Goal: Understand site structure: Understand site structure

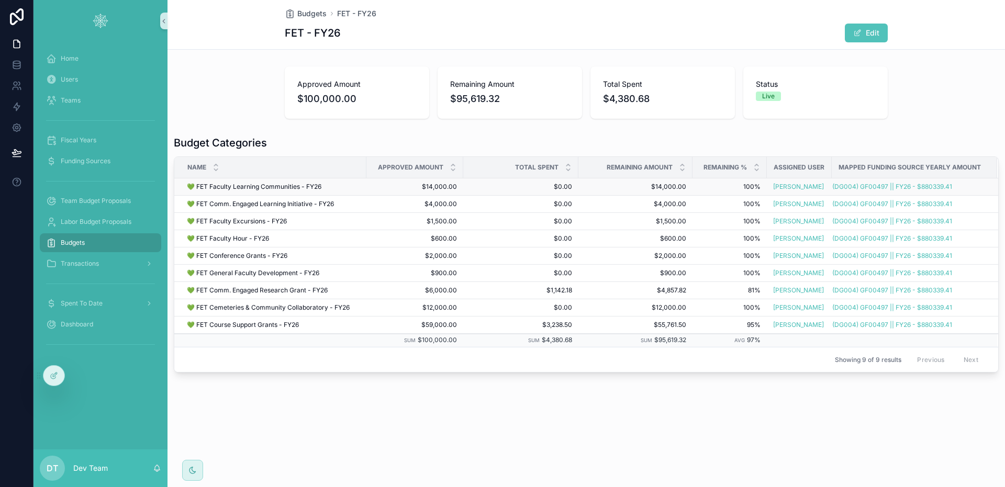
click at [369, 184] on td "$14,000.00 $14,000.00" at bounding box center [414, 186] width 97 height 17
click at [359, 186] on div "💚 FET Faculty Learning Communities - FY26 💚 FET Faculty Learning Communities - …" at bounding box center [273, 187] width 173 height 8
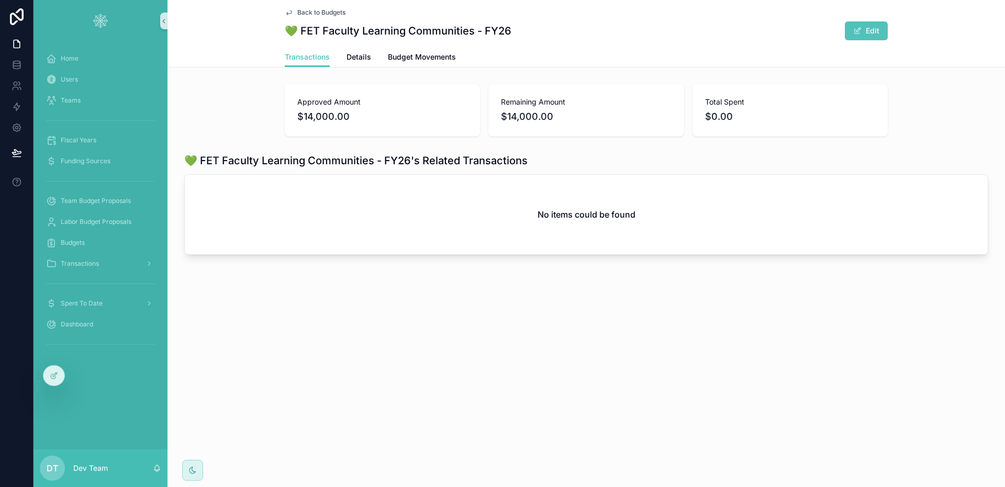
click at [307, 10] on span "Back to Budgets" at bounding box center [321, 12] width 48 height 8
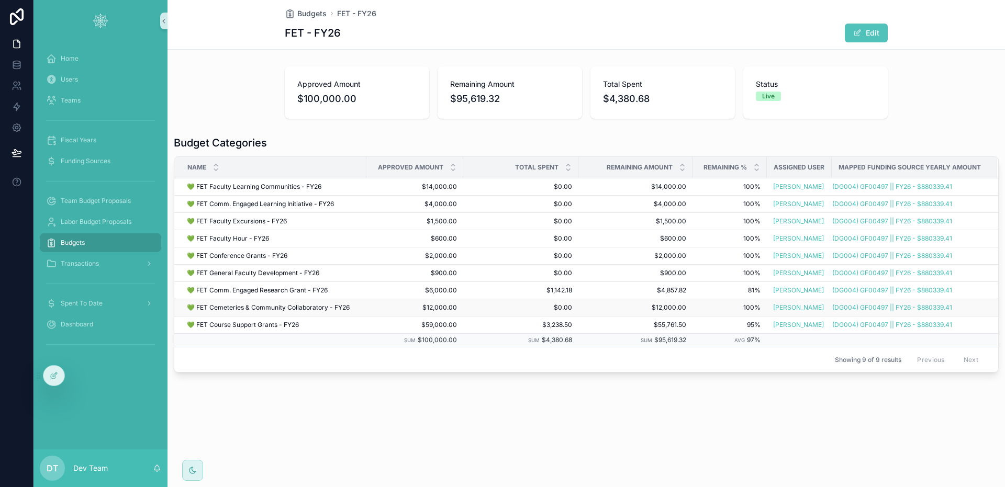
click at [364, 306] on td "💚 FET Cemeteries & Community Collaboratory - FY26 💚 FET Cemeteries & Community …" at bounding box center [270, 307] width 192 height 17
click at [382, 307] on span "$12,000.00" at bounding box center [415, 308] width 84 height 8
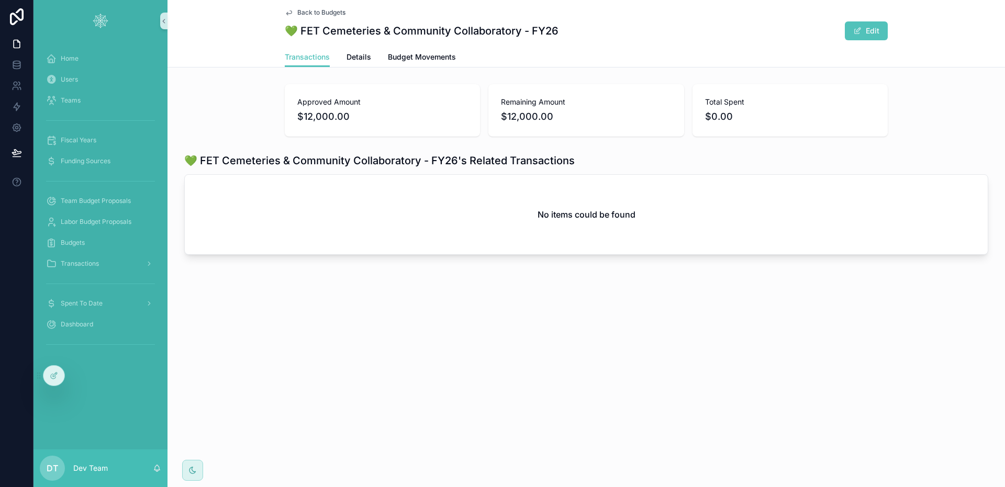
click at [326, 15] on span "Back to Budgets" at bounding box center [321, 12] width 48 height 8
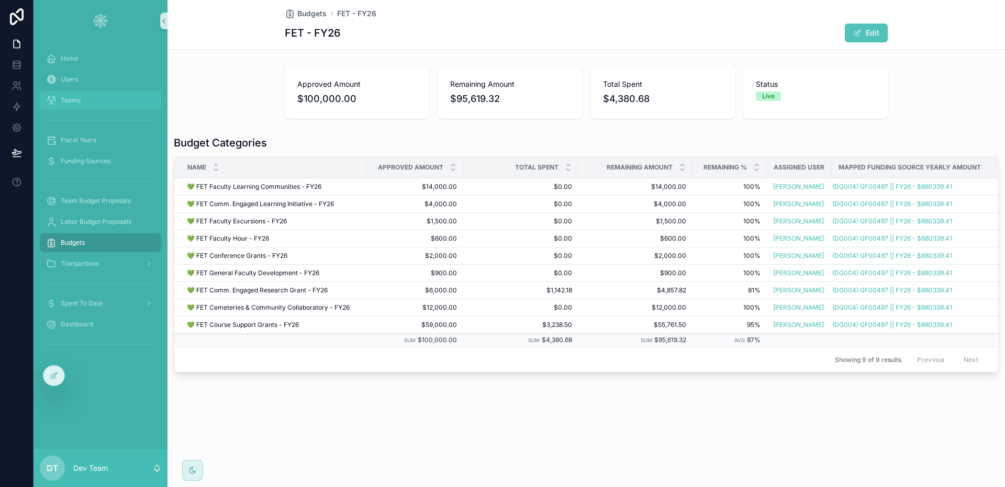
click at [82, 98] on div "Teams" at bounding box center [100, 100] width 109 height 17
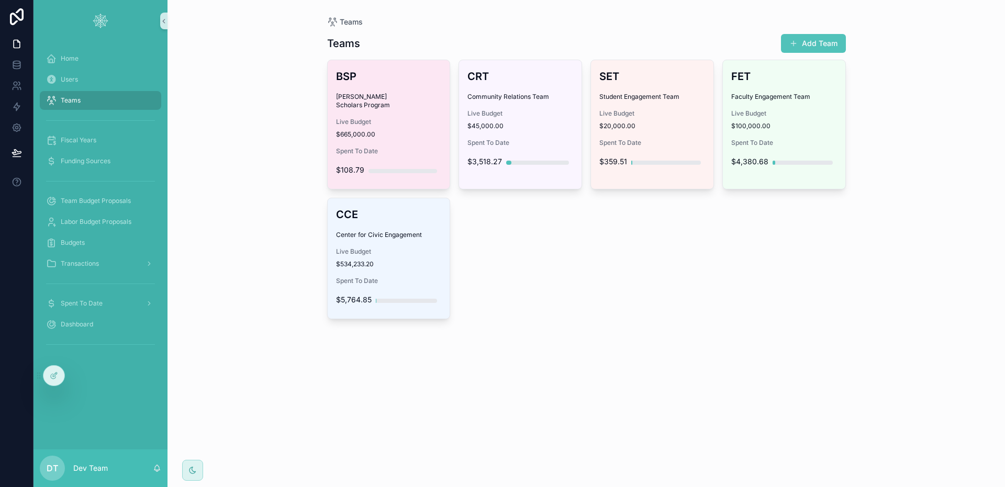
click at [372, 132] on div "BSP [PERSON_NAME] Scholars Program Live Budget $665,000.00 Spent To Date $108.79" at bounding box center [389, 124] width 122 height 129
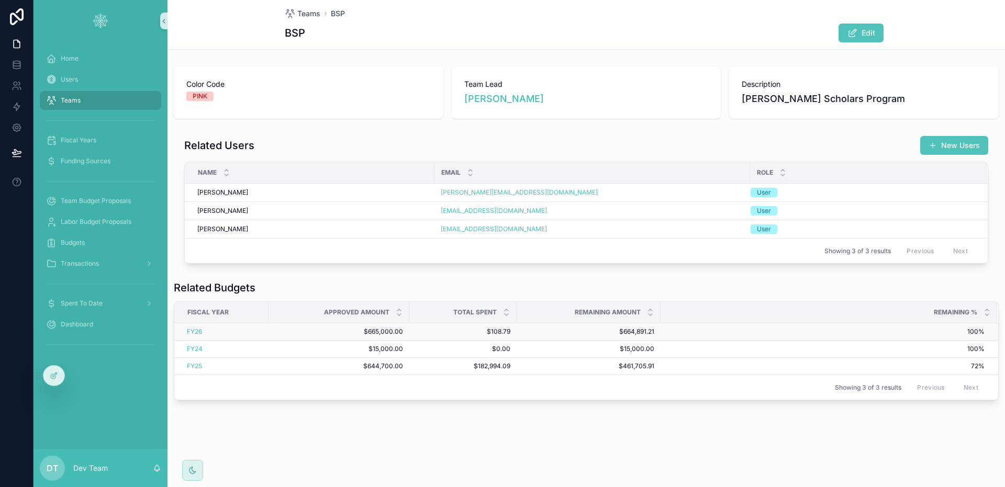
click at [266, 334] on td "FY26" at bounding box center [221, 331] width 94 height 17
click at [229, 331] on div "FY26" at bounding box center [224, 332] width 75 height 8
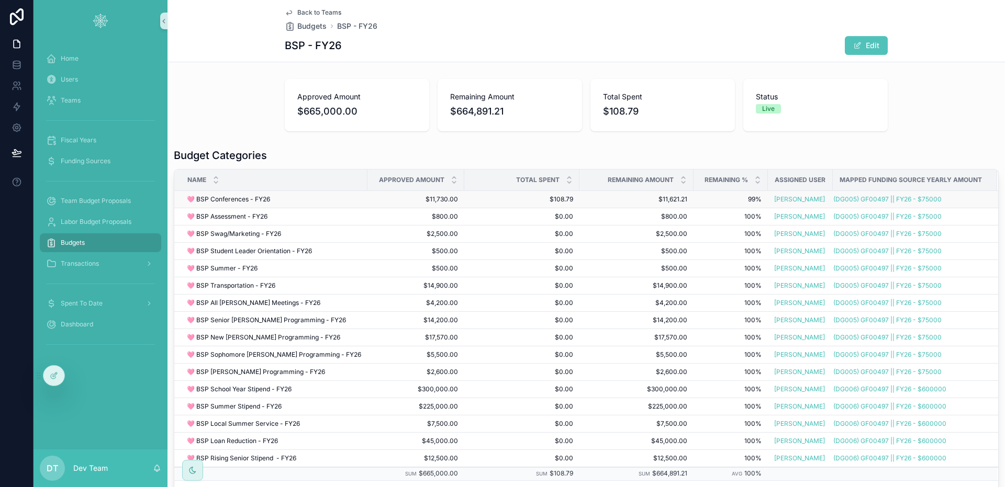
click at [334, 199] on div "🩷 BSP Conferences - FY26 🩷 BSP Conferences - FY26" at bounding box center [274, 199] width 174 height 8
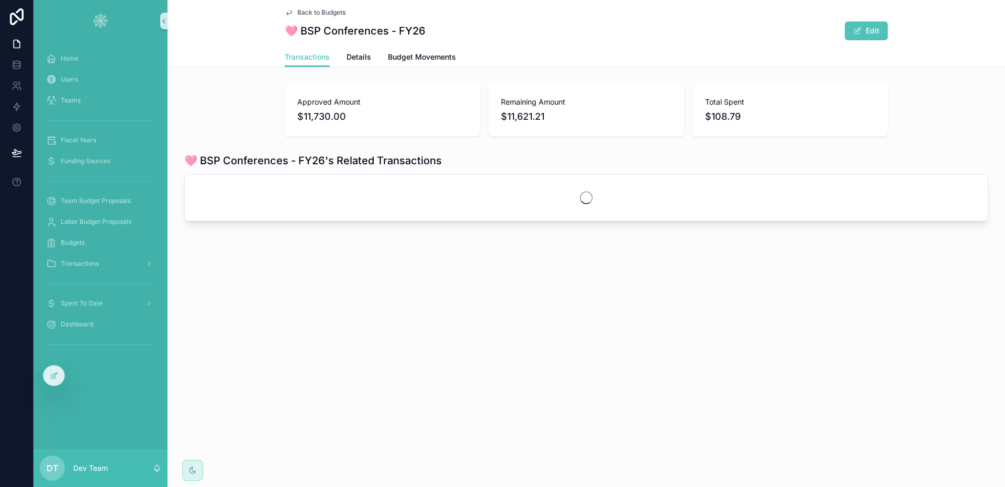
click at [338, 12] on span "Back to Budgets" at bounding box center [321, 12] width 48 height 8
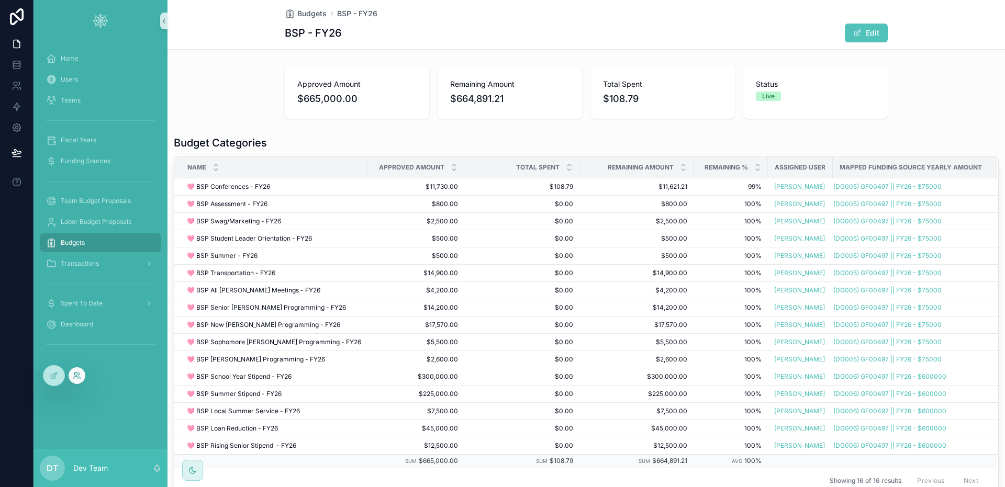
click at [75, 377] on icon at bounding box center [77, 376] width 8 height 8
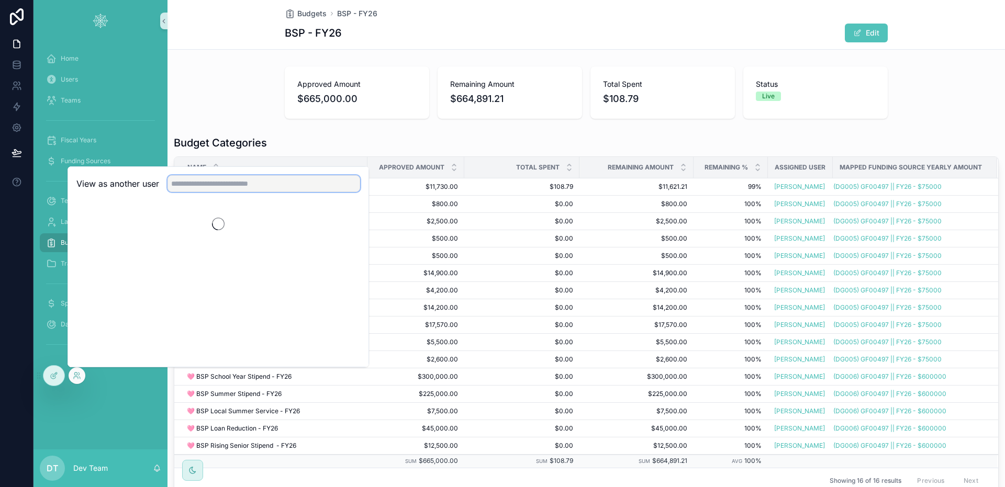
click at [217, 186] on input "text" at bounding box center [264, 183] width 193 height 17
type input "****"
click at [340, 222] on button "Select" at bounding box center [346, 222] width 27 height 15
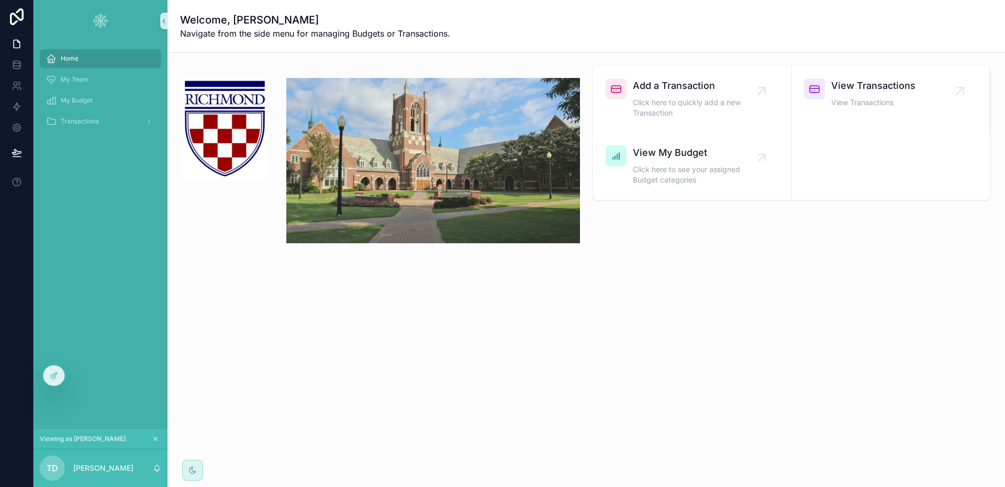
click at [124, 254] on div "Home My Team My Budget Transactions" at bounding box center [101, 235] width 134 height 387
click at [99, 121] on div "Transactions" at bounding box center [100, 121] width 109 height 17
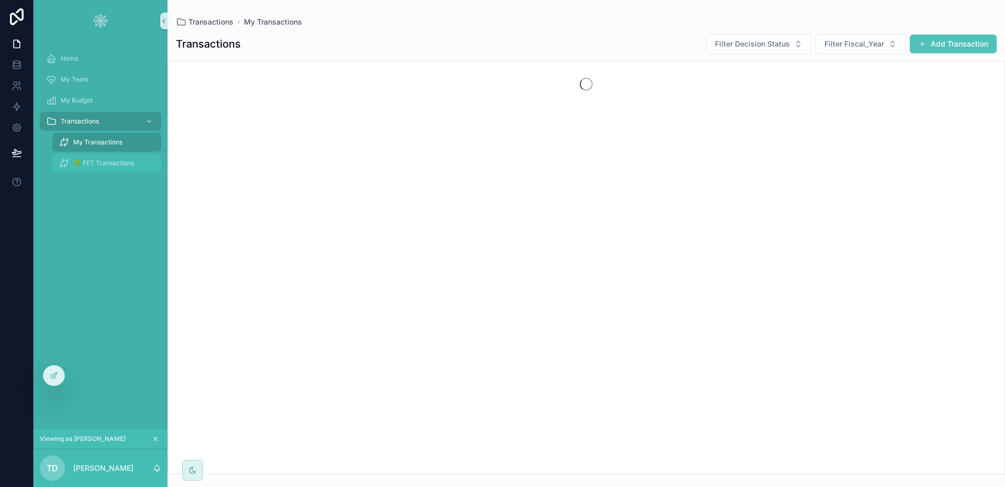
click at [106, 165] on span "💚 FET Transactions" at bounding box center [103, 163] width 61 height 8
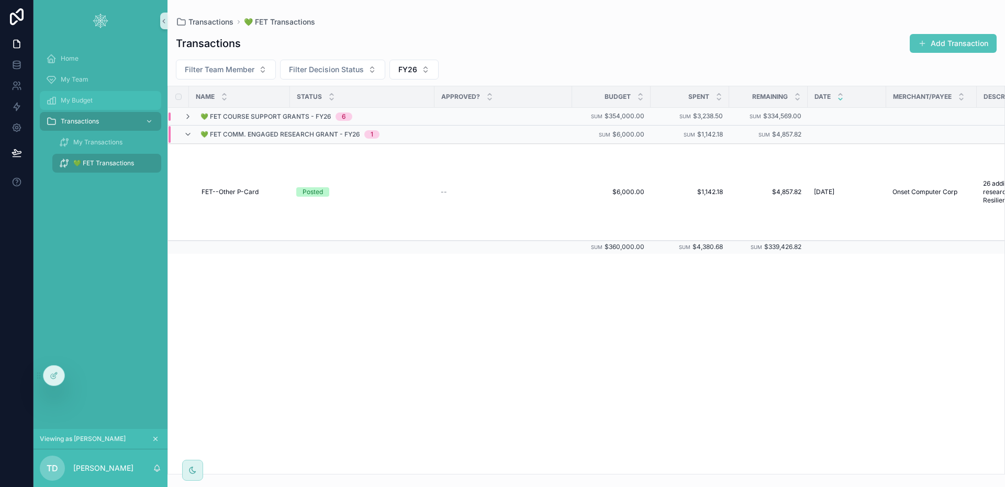
click at [92, 106] on div "My Budget" at bounding box center [100, 100] width 109 height 17
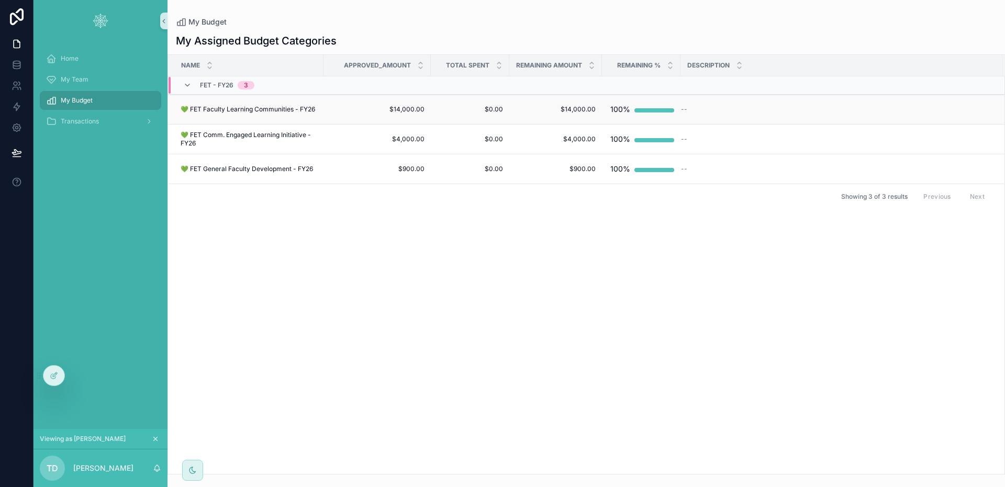
click at [331, 110] on span "$14,000.00" at bounding box center [377, 109] width 95 height 8
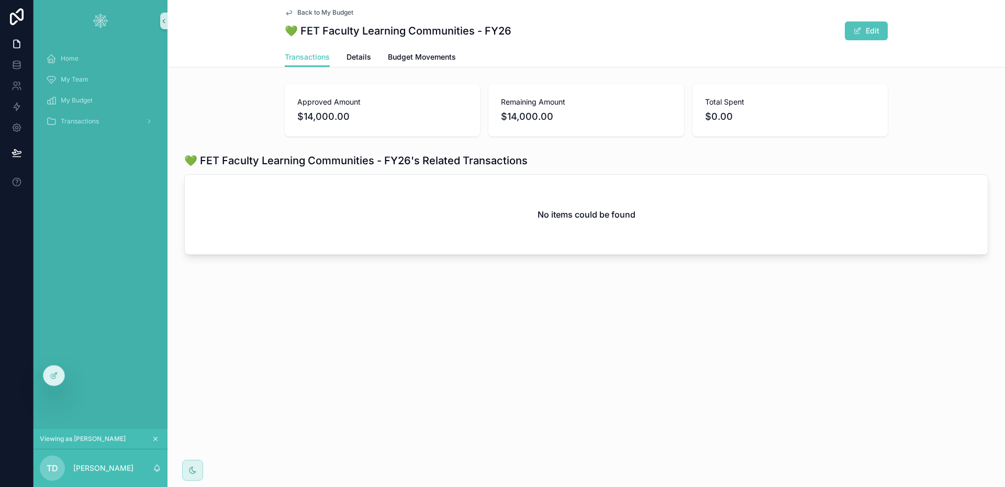
click at [322, 14] on span "Back to My Budget" at bounding box center [325, 12] width 56 height 8
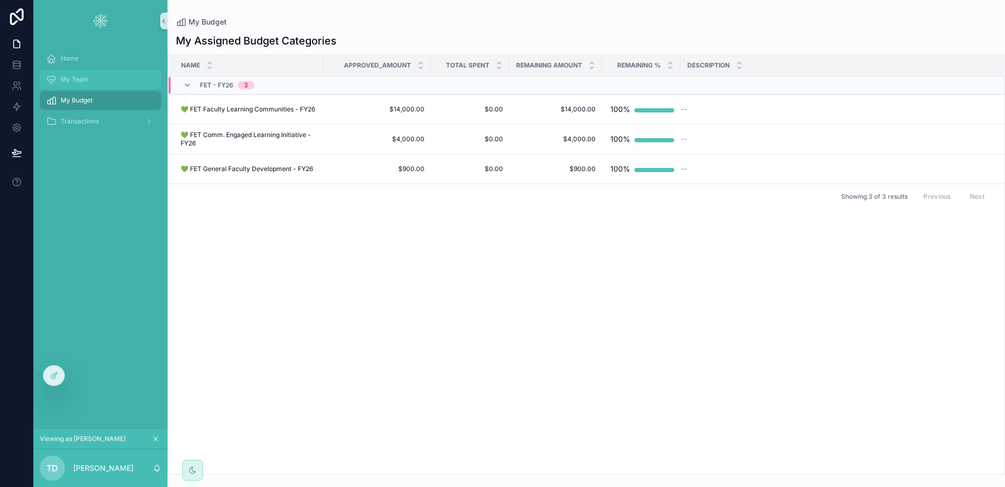
click at [112, 72] on div "My Team" at bounding box center [100, 79] width 109 height 17
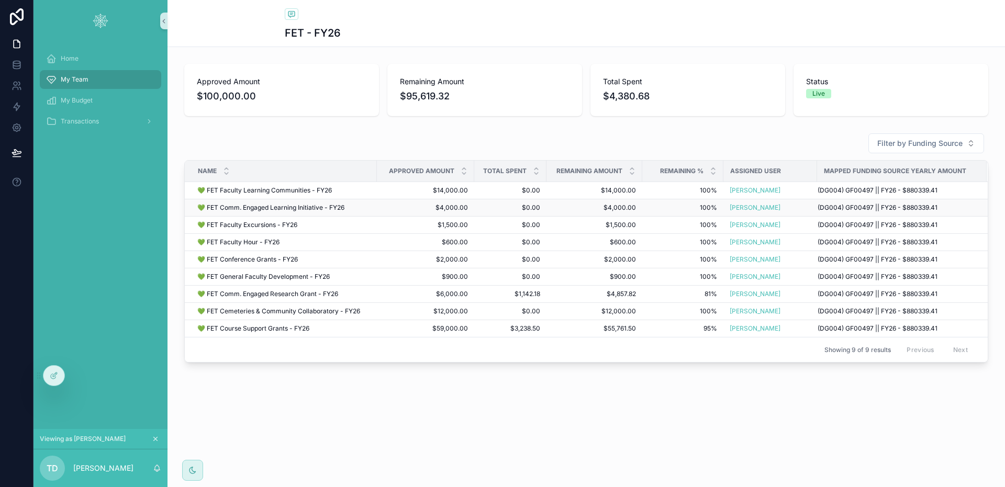
click at [363, 208] on div "💚 FET Comm. Engaged Learning Initiative - FY26 💚 FET Comm. Engaged Learning Ini…" at bounding box center [283, 208] width 173 height 8
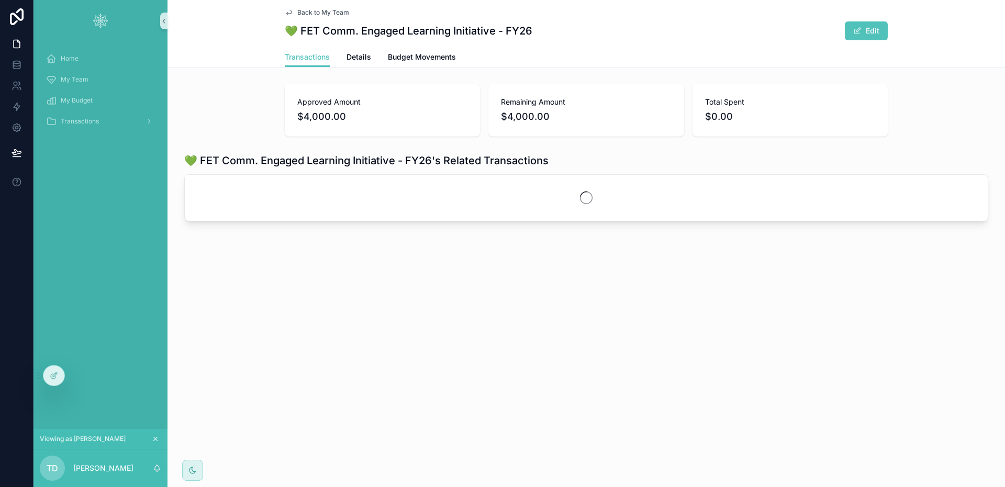
click at [307, 11] on span "Back to My Team" at bounding box center [323, 12] width 52 height 8
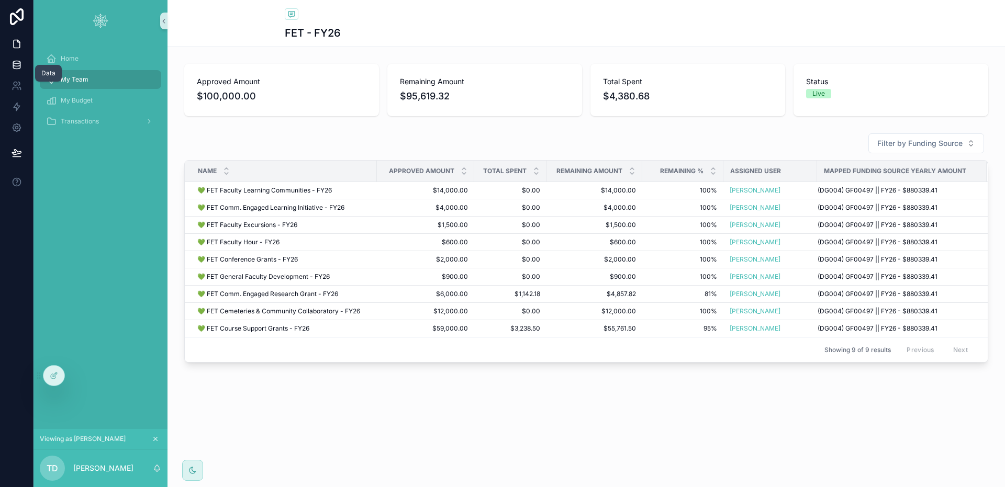
click at [13, 65] on icon at bounding box center [16, 64] width 7 height 4
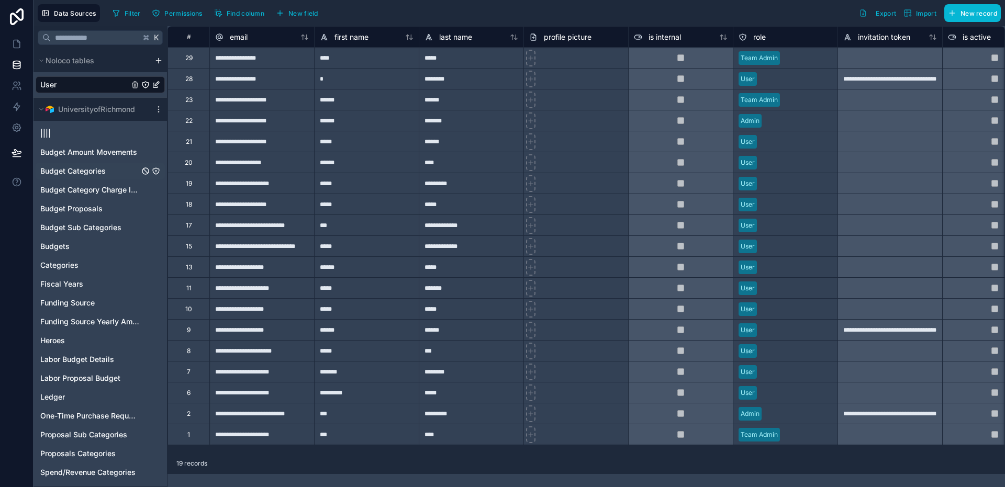
click at [155, 170] on icon "Budget Categories" at bounding box center [156, 171] width 8 height 8
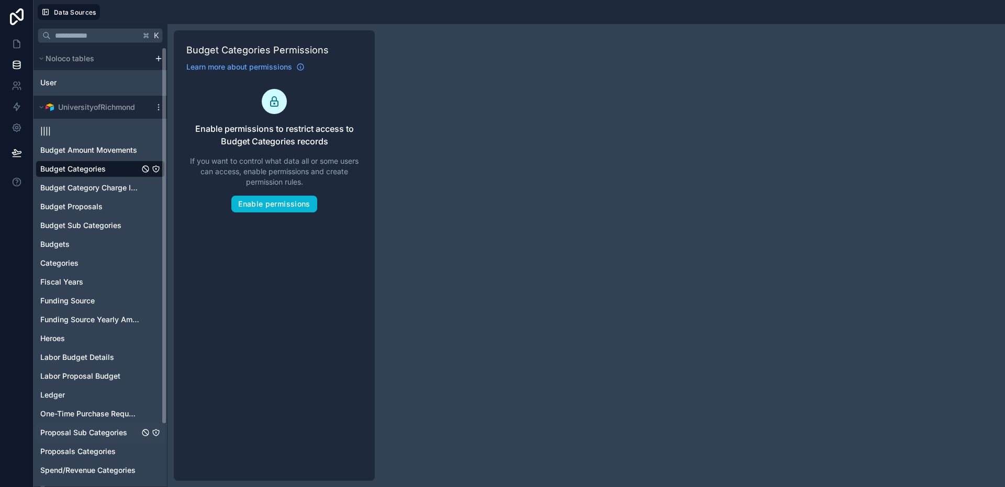
scroll to position [72, 0]
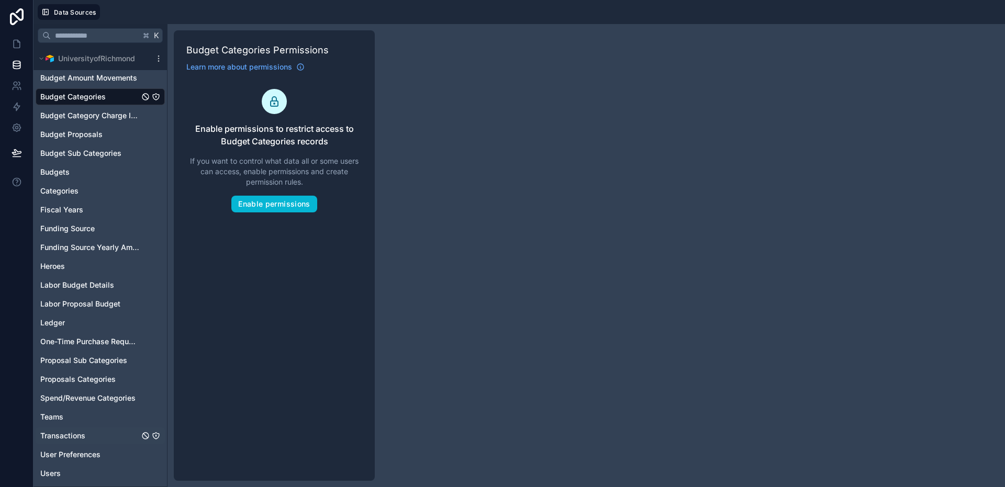
click at [155, 433] on icon "Transactions" at bounding box center [156, 436] width 6 height 6
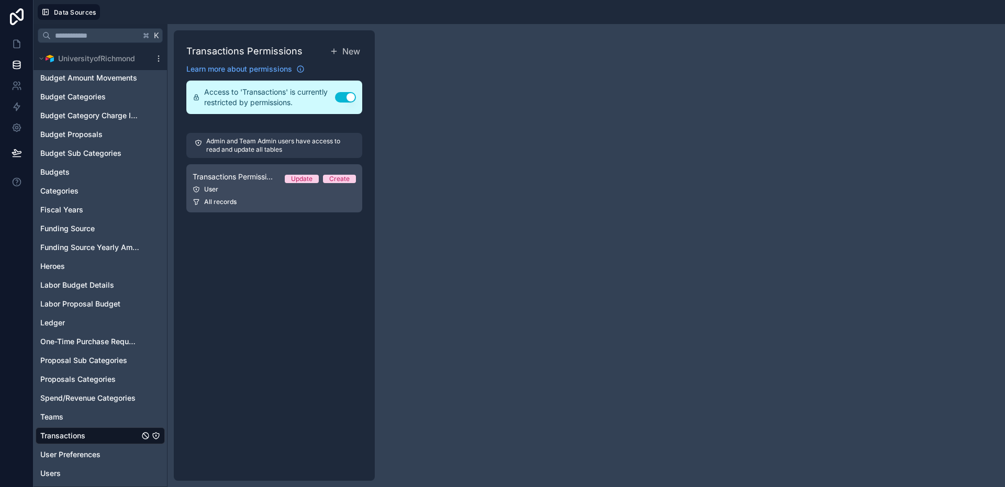
click at [266, 196] on link "Transactions Permission 1 Update Create User All records" at bounding box center [274, 188] width 176 height 48
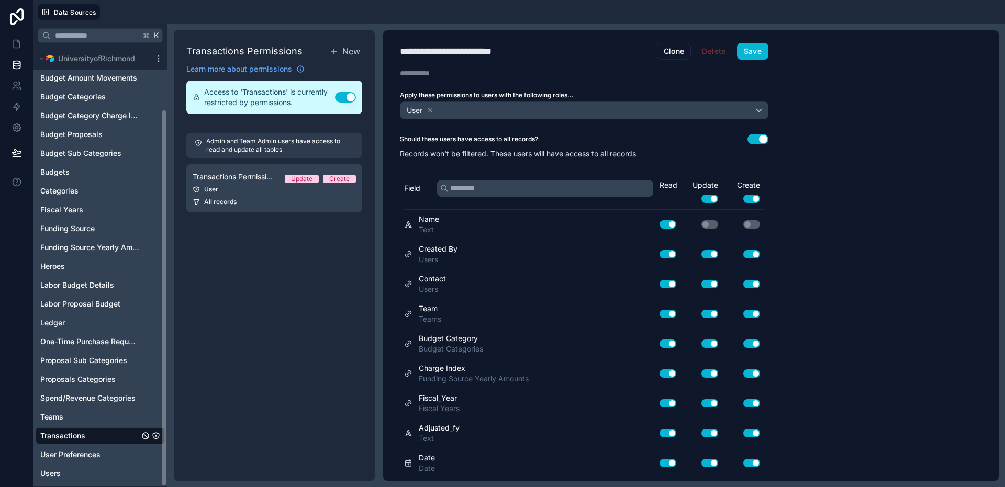
click at [312, 315] on div "Transactions Permissions New Learn more about permissions Access to 'Transactio…" at bounding box center [274, 255] width 201 height 451
